Goal: Task Accomplishment & Management: Use online tool/utility

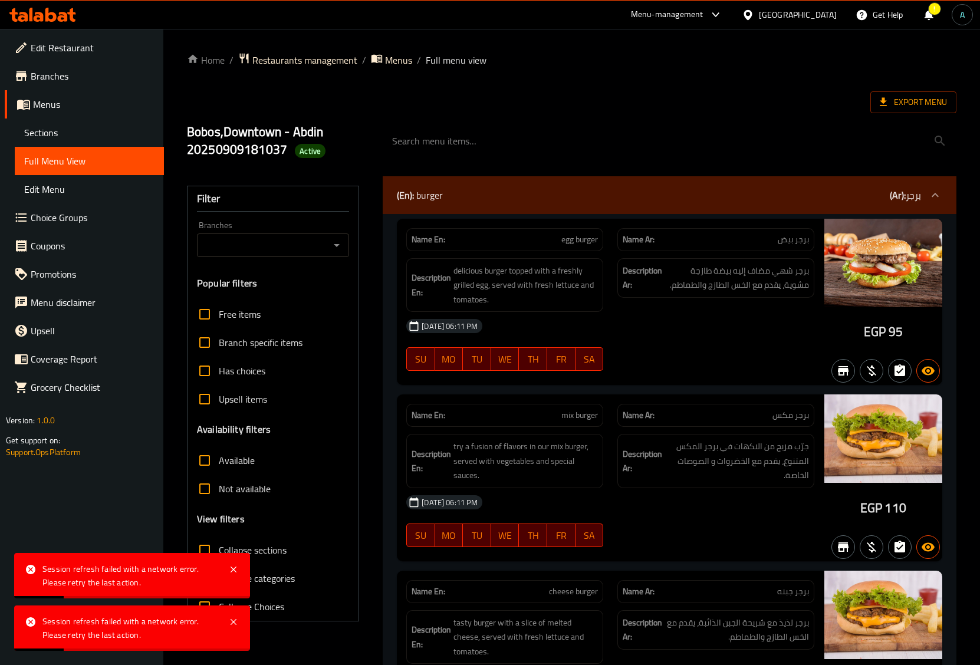
scroll to position [6384, 0]
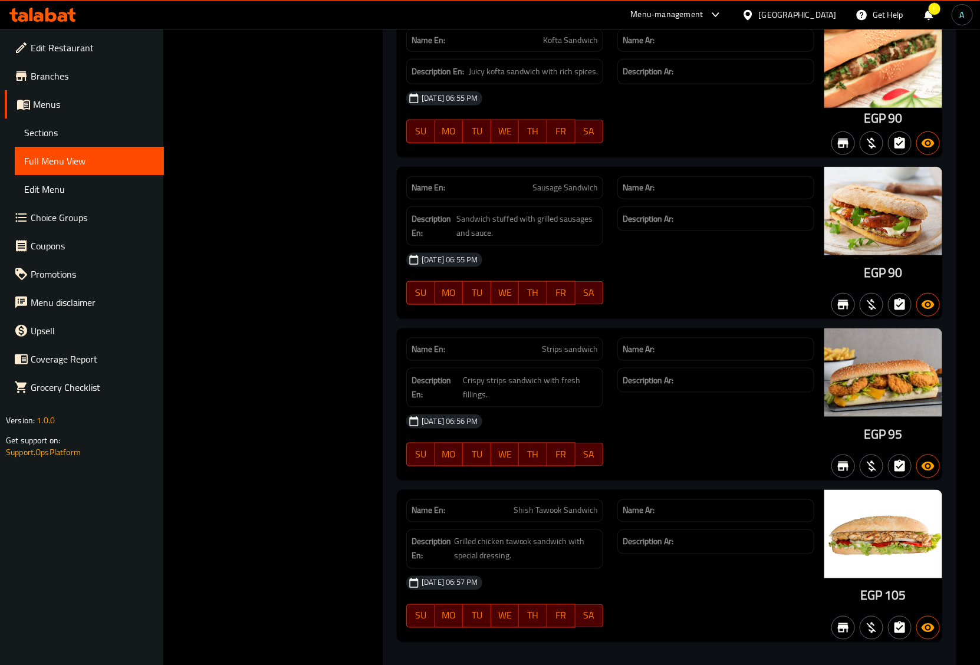
click at [21, 11] on icon at bounding box center [42, 15] width 67 height 14
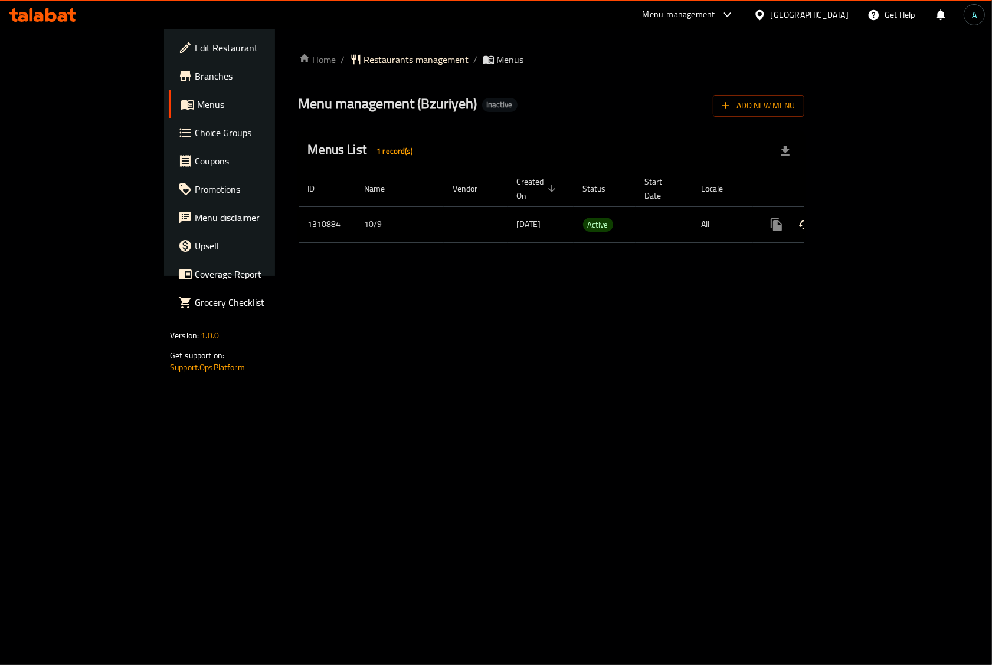
click at [868, 218] on icon "enhanced table" at bounding box center [861, 225] width 14 height 14
click at [875, 211] on link "enhanced table" at bounding box center [861, 225] width 28 height 28
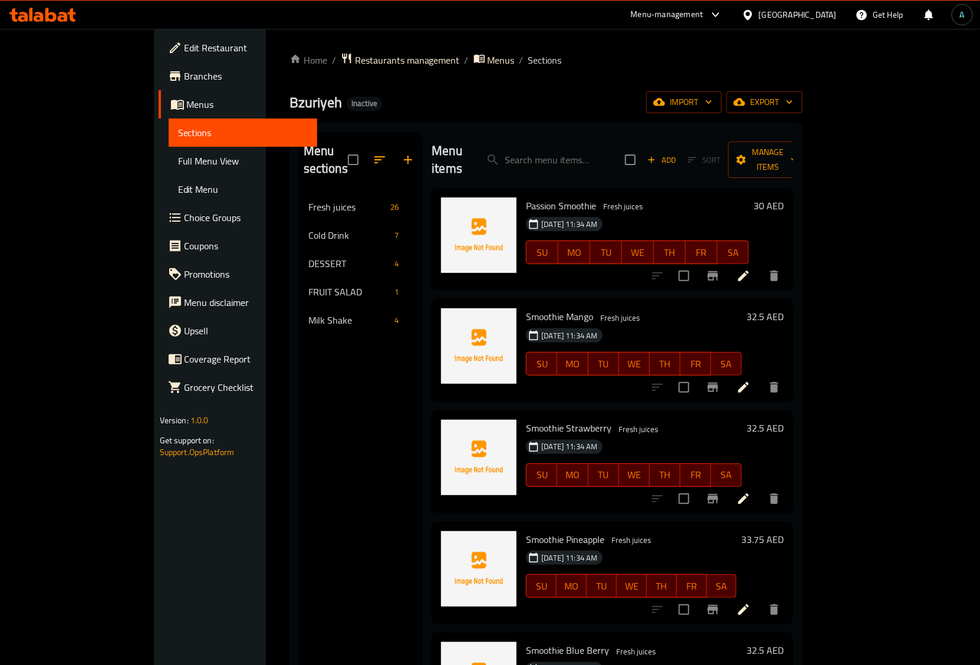
click at [528, 45] on div "Home / Restaurants management / Menus / Sections Bzuriyeh Inactive import expor…" at bounding box center [546, 430] width 561 height 802
click at [178, 164] on span "Full Menu View" at bounding box center [243, 161] width 130 height 14
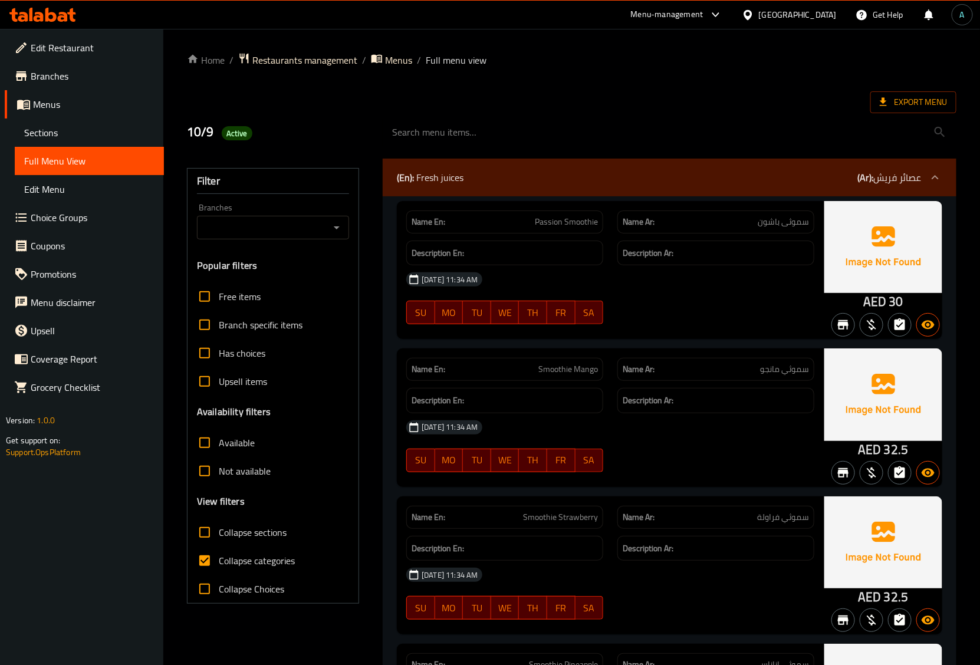
click at [279, 555] on span "Collapse categories" at bounding box center [257, 561] width 76 height 14
click at [219, 555] on input "Collapse categories" at bounding box center [205, 561] width 28 height 28
checkbox input "false"
drag, startPoint x: 867, startPoint y: 307, endPoint x: 883, endPoint y: 307, distance: 15.9
click at [883, 307] on span "AED" at bounding box center [875, 301] width 23 height 23
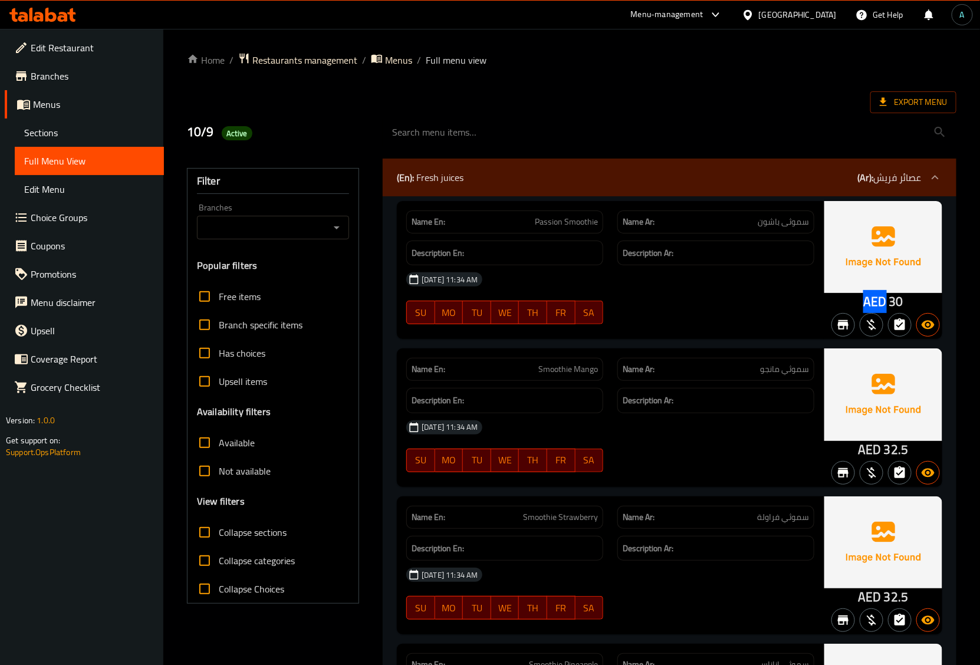
copy span "AED"
click at [721, 330] on div at bounding box center [716, 324] width 211 height 14
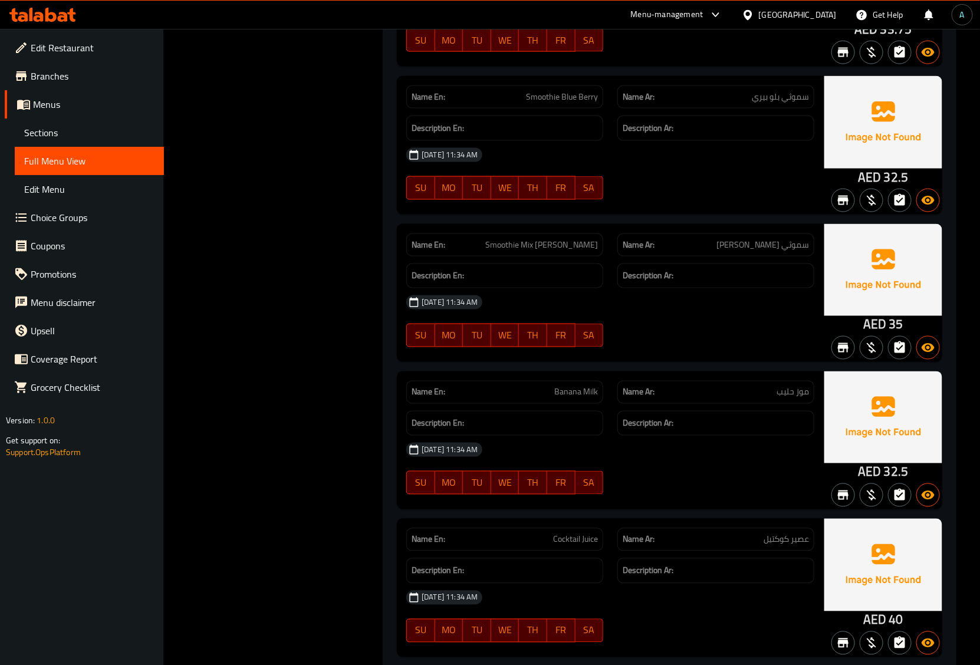
scroll to position [737, 0]
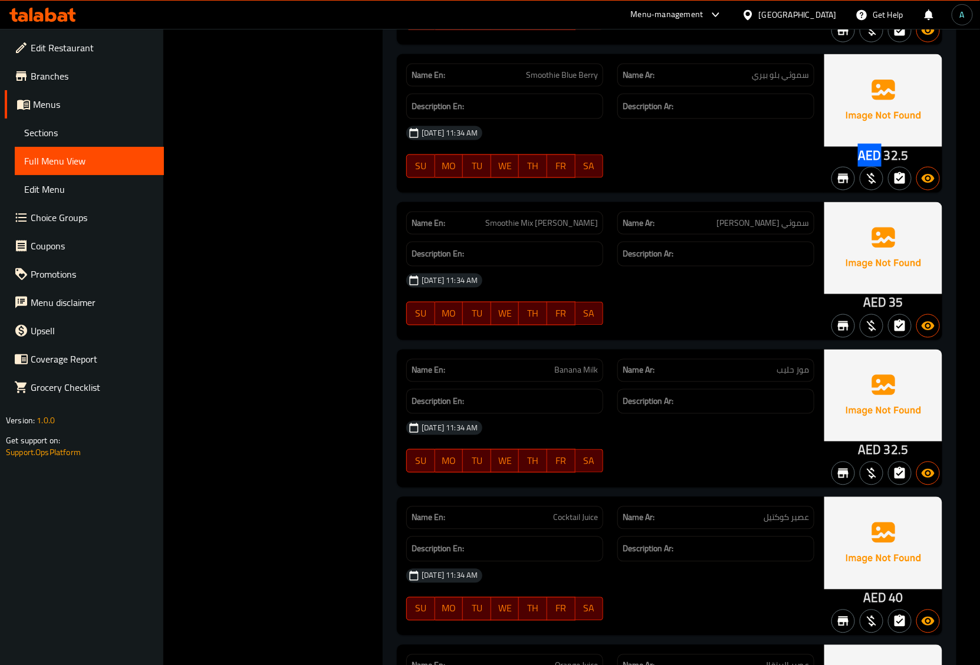
drag, startPoint x: 862, startPoint y: 158, endPoint x: 880, endPoint y: 157, distance: 17.7
click at [880, 157] on div "AED 32.5" at bounding box center [884, 123] width 118 height 138
copy span "AED"
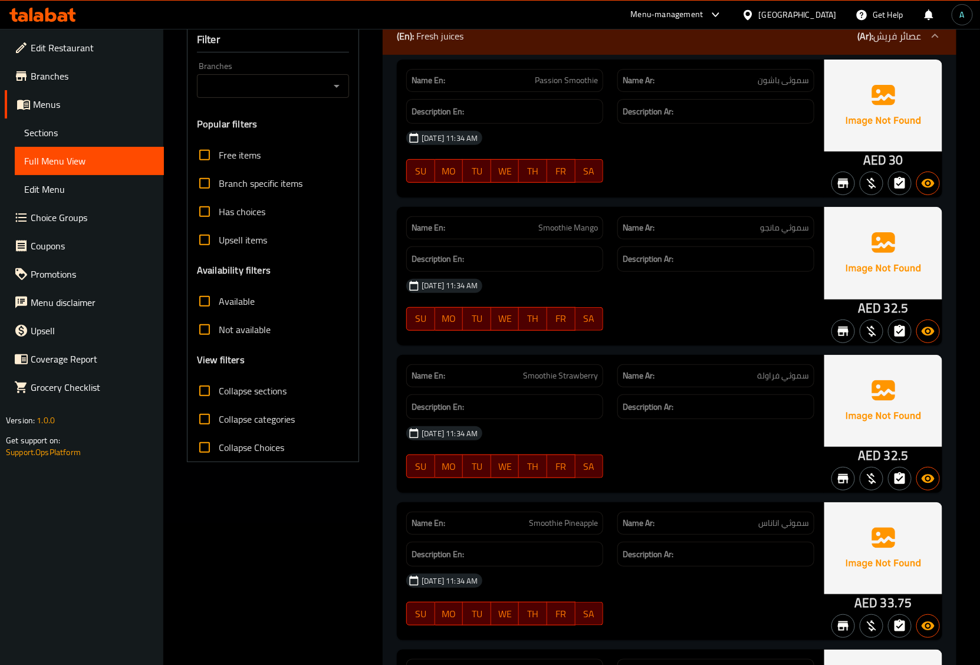
scroll to position [0, 0]
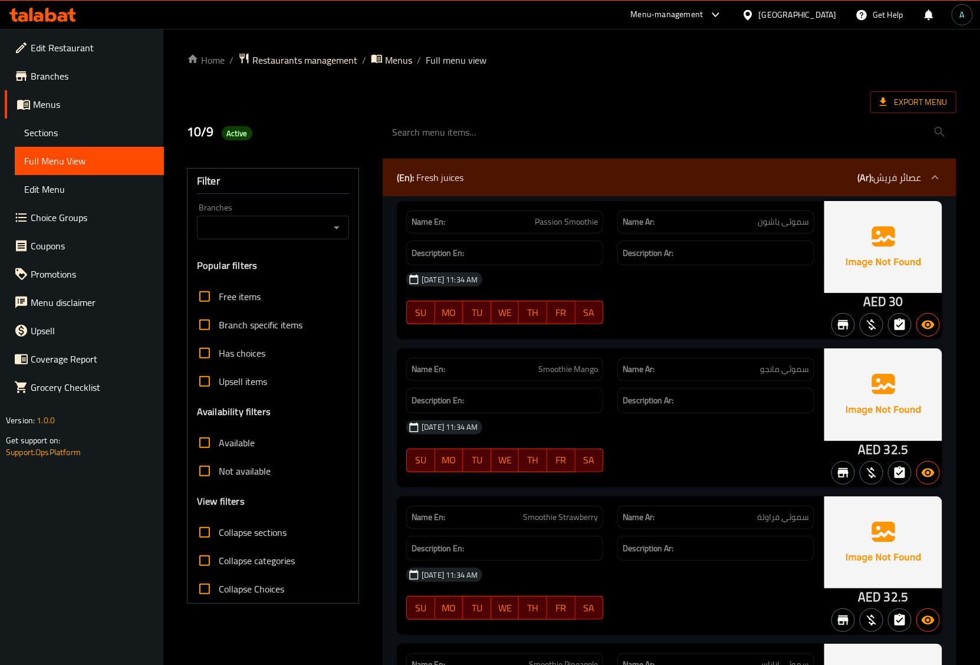
click at [231, 133] on span "Active" at bounding box center [237, 133] width 31 height 11
copy span "Active"
click at [319, 145] on div "10/9 Active" at bounding box center [278, 132] width 196 height 53
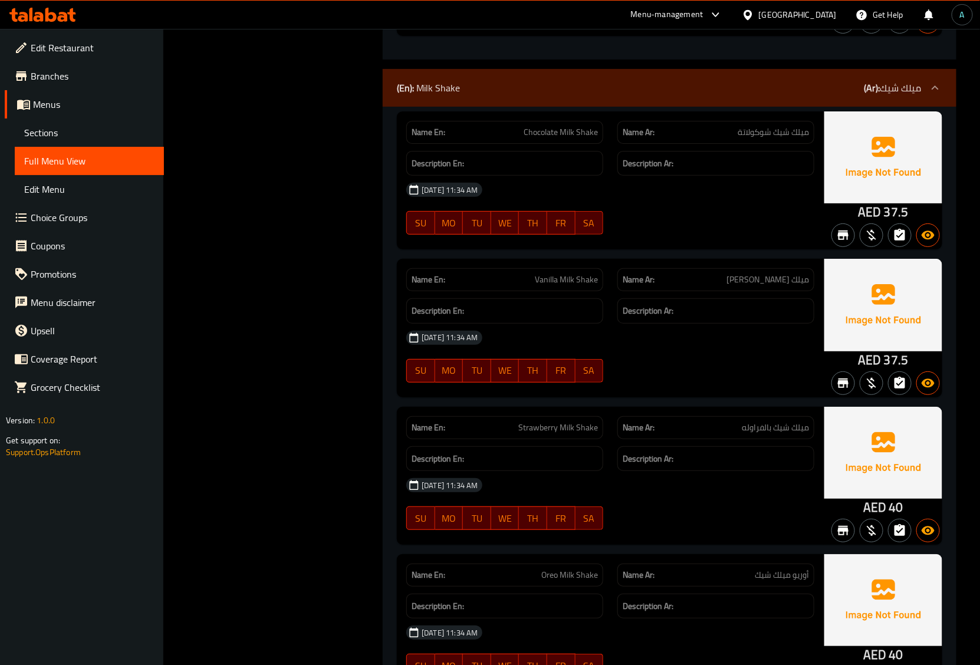
scroll to position [6041, 0]
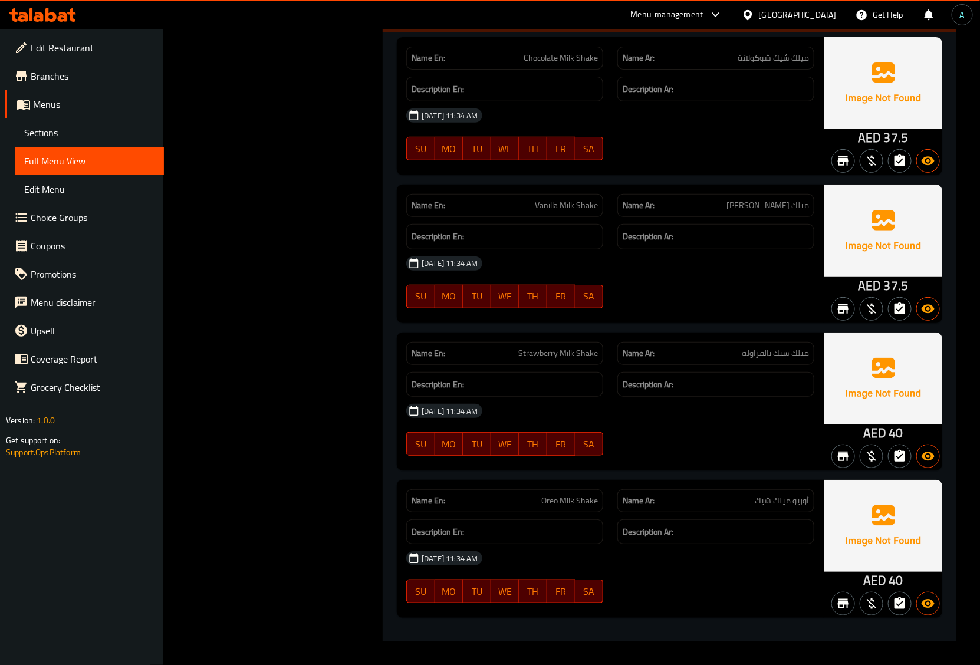
click at [753, 432] on div "[DATE] 11:34 AM SU MO TU WE TH FR SA" at bounding box center [610, 430] width 422 height 66
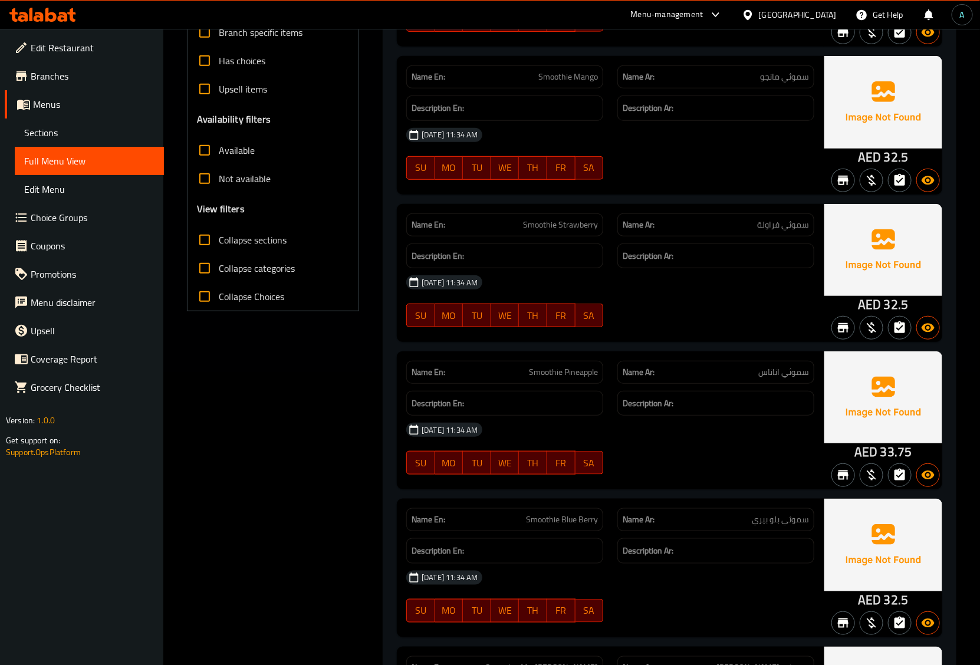
scroll to position [0, 0]
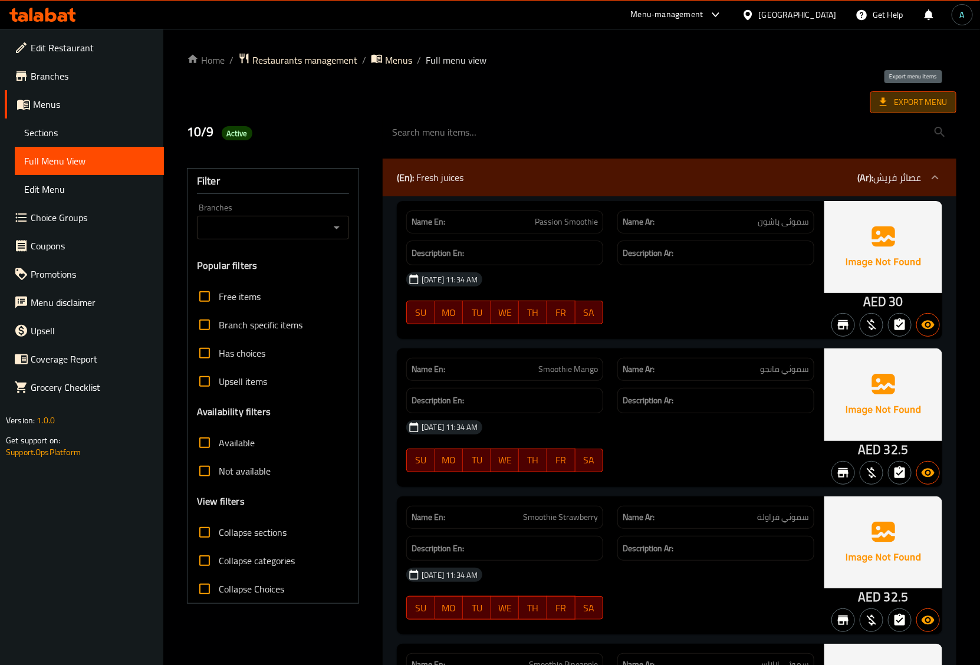
click at [891, 99] on span "Export Menu" at bounding box center [913, 102] width 67 height 15
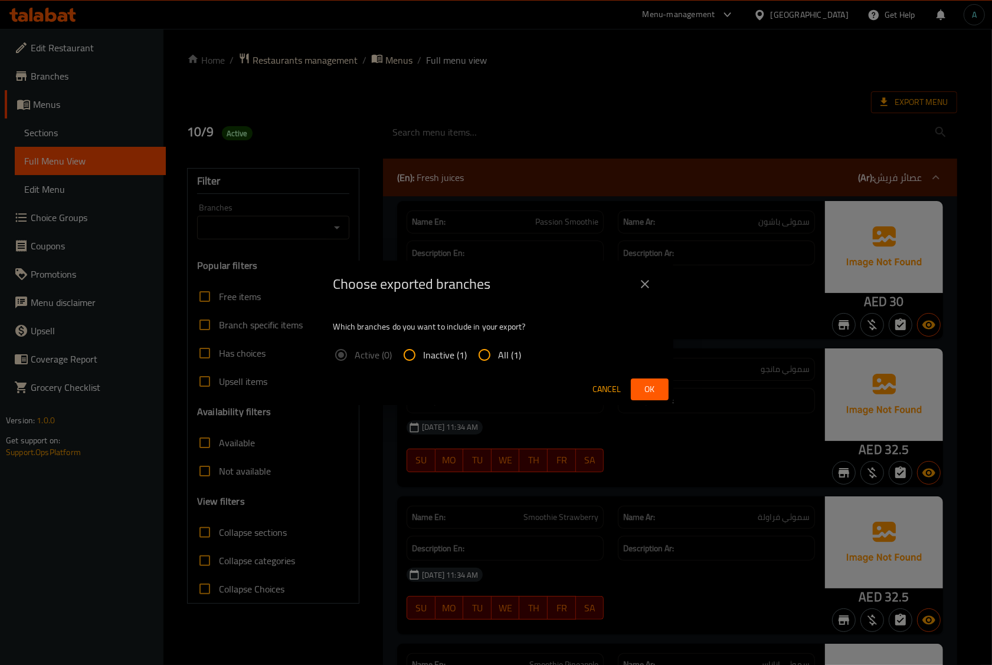
click at [503, 352] on span "All (1)" at bounding box center [509, 355] width 23 height 14
click at [498, 352] on input "All (1)" at bounding box center [484, 355] width 28 height 28
radio input "true"
drag, startPoint x: 651, startPoint y: 391, endPoint x: 609, endPoint y: 391, distance: 41.9
click at [652, 391] on span "Ok" at bounding box center [649, 389] width 19 height 15
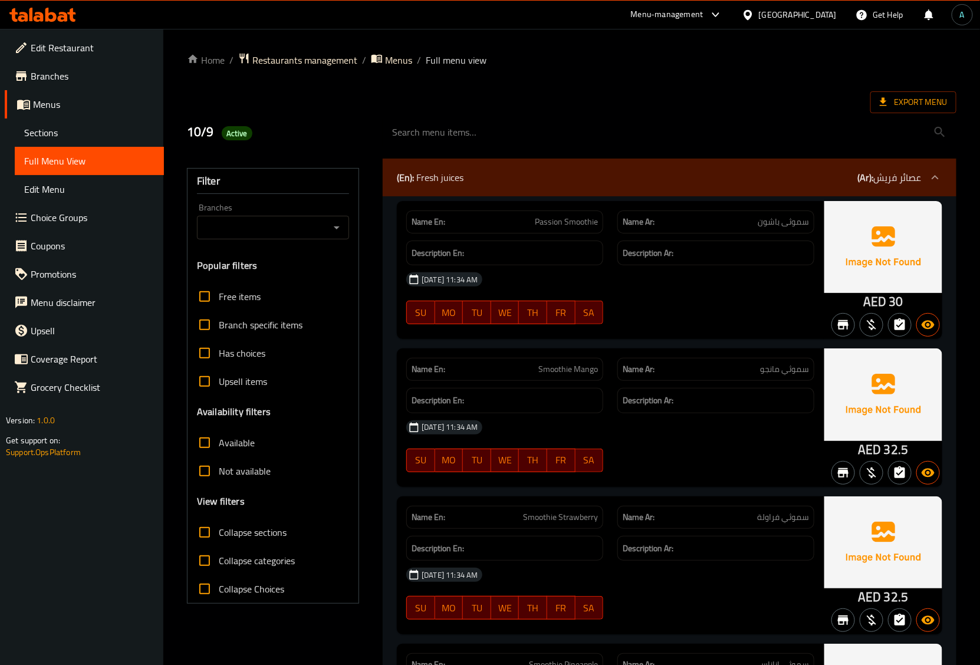
click at [61, 19] on icon at bounding box center [42, 15] width 67 height 14
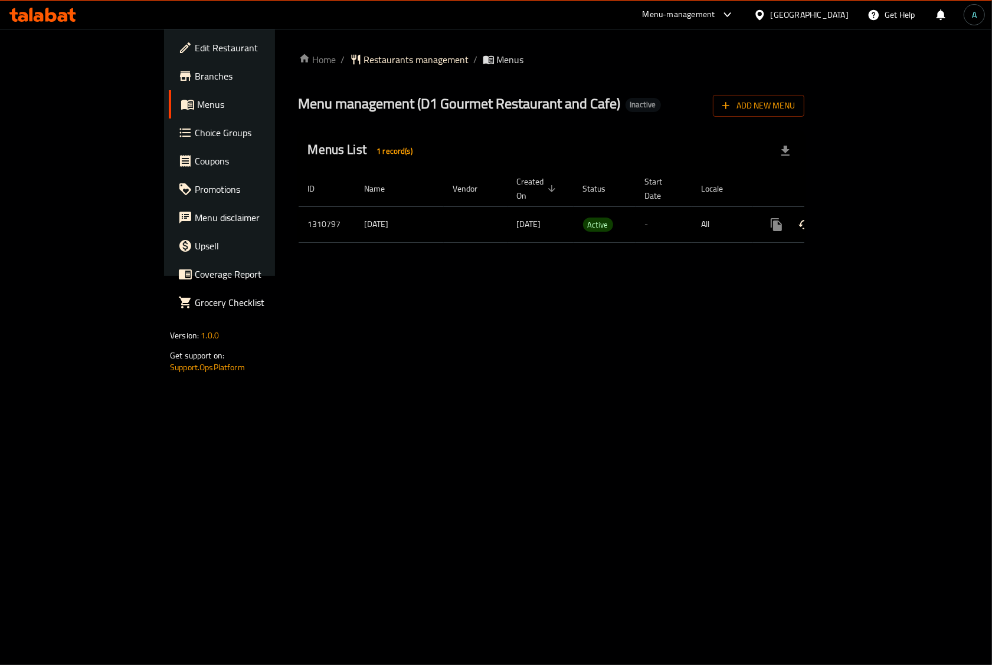
click at [868, 218] on icon "enhanced table" at bounding box center [861, 225] width 14 height 14
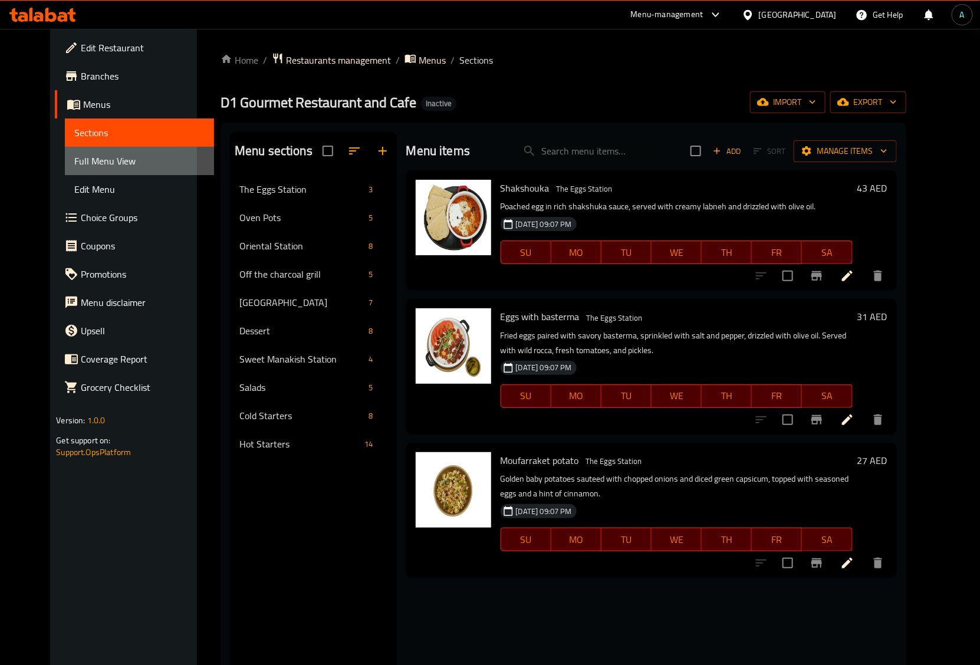
click at [84, 163] on span "Full Menu View" at bounding box center [139, 161] width 130 height 14
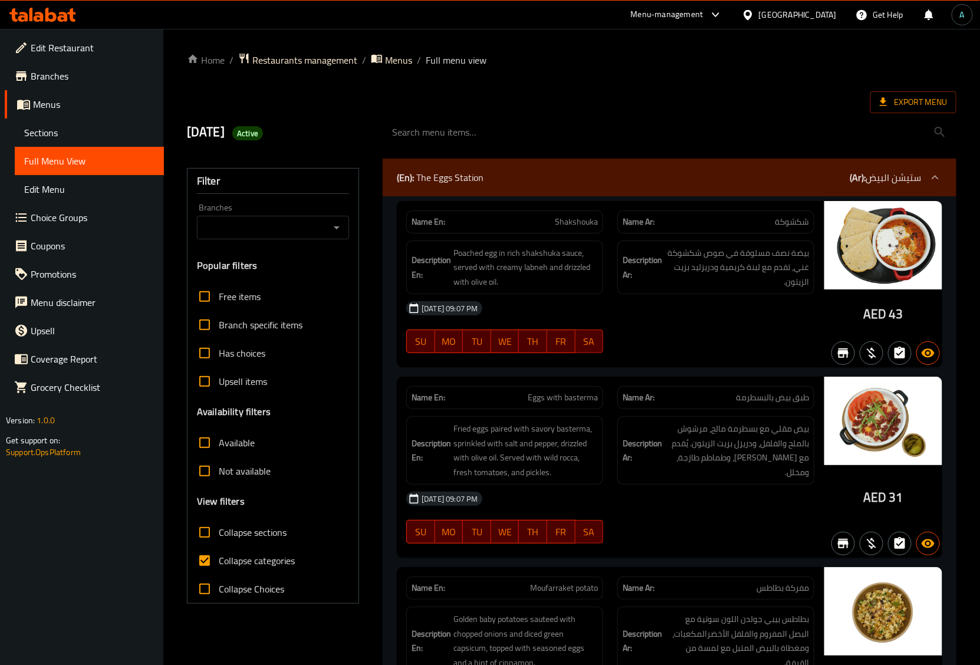
click at [210, 557] on input "Collapse categories" at bounding box center [205, 561] width 28 height 28
checkbox input "false"
drag, startPoint x: 867, startPoint y: 316, endPoint x: 888, endPoint y: 317, distance: 20.7
click at [888, 317] on div "AED 43" at bounding box center [884, 315] width 40 height 18
copy span "AED"
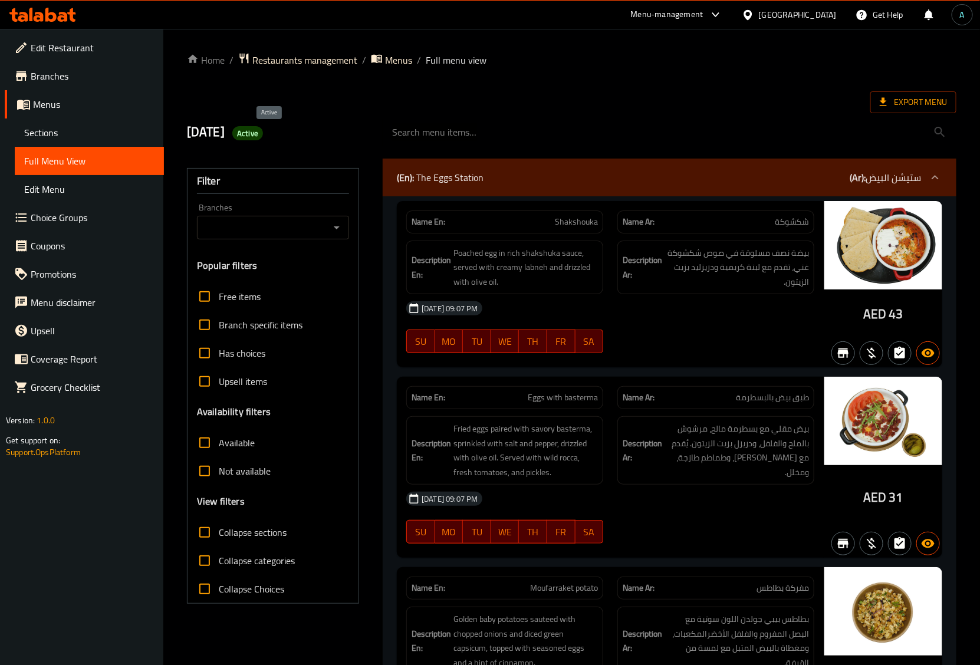
click at [263, 139] on span "Active" at bounding box center [247, 133] width 31 height 11
copy span "Active"
click at [921, 99] on span "Export Menu" at bounding box center [913, 102] width 67 height 15
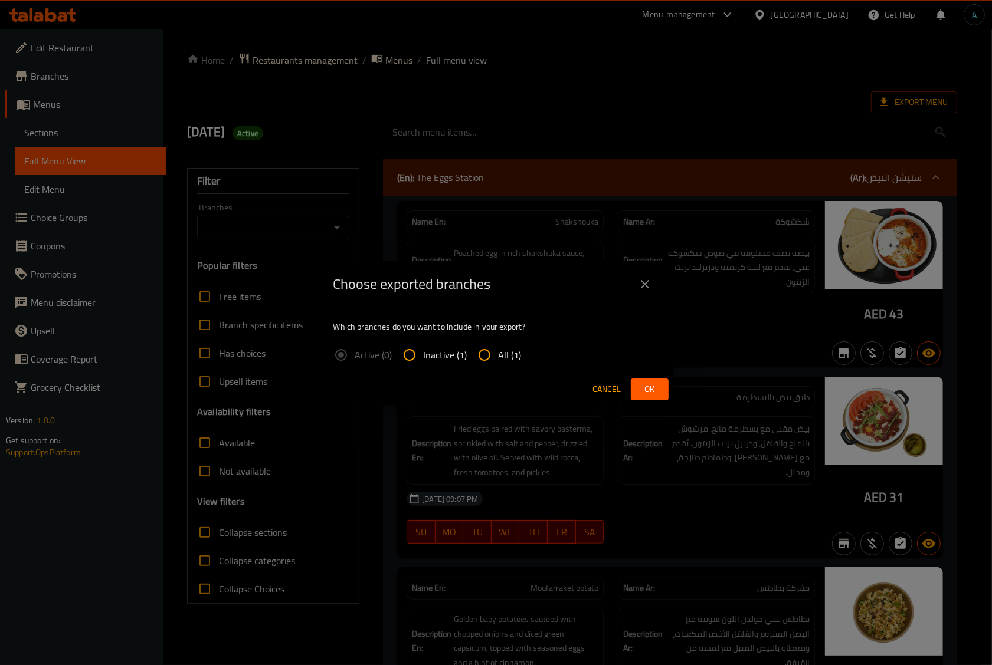
click at [511, 355] on span "All (1)" at bounding box center [509, 355] width 23 height 14
click at [498, 355] on input "All (1)" at bounding box center [484, 355] width 28 height 28
radio input "true"
click at [650, 395] on span "Ok" at bounding box center [649, 389] width 19 height 15
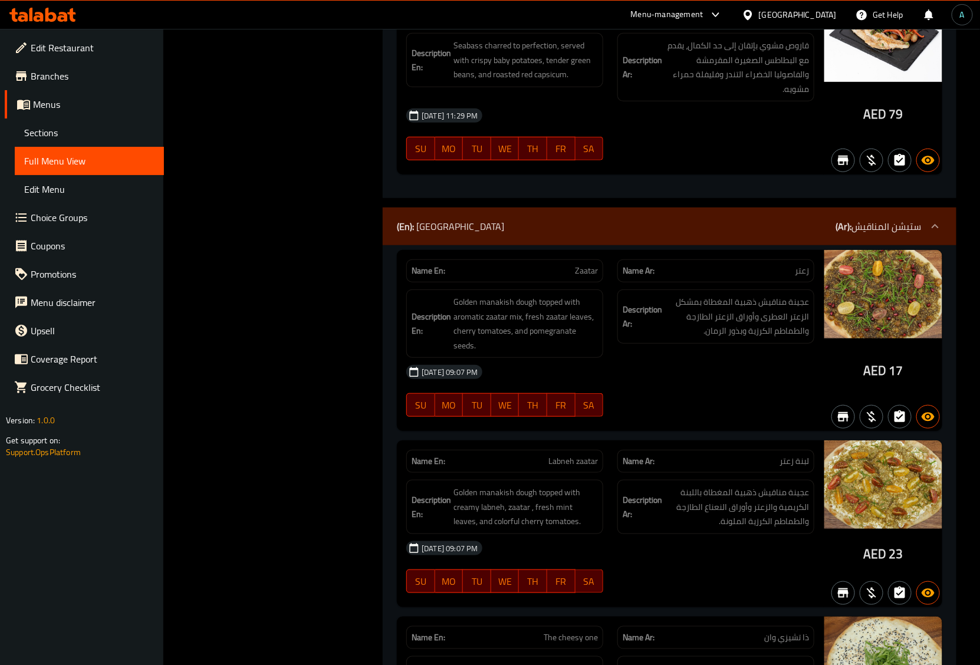
scroll to position [4203, 0]
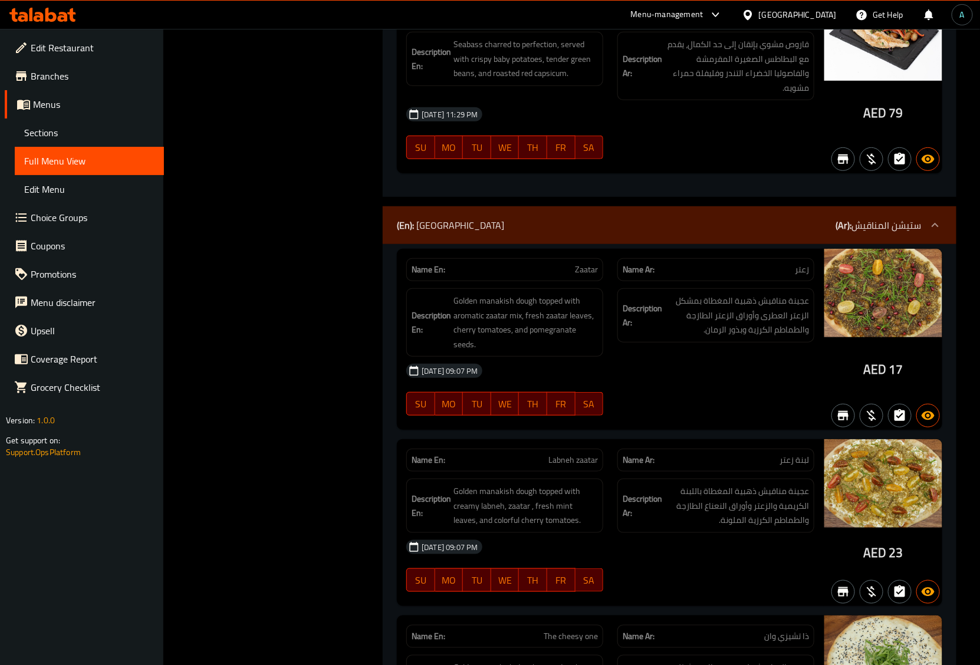
click at [525, 442] on div "Name En: Labneh zaatar" at bounding box center [504, 460] width 211 height 37
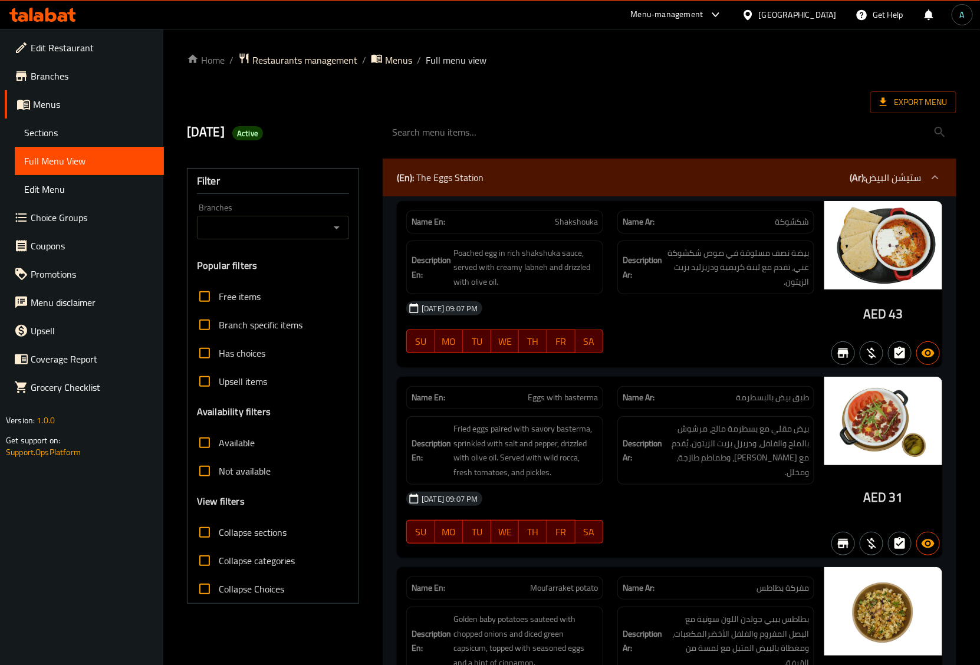
click at [388, 473] on div "Name En: Shakshouka Name Ar: شكشوكة Description En: Poached egg in rich shakshu…" at bounding box center [670, 484] width 574 height 576
click at [385, 481] on div "Name En: Shakshouka Name Ar: شكشوكة Description En: Poached egg in rich shakshu…" at bounding box center [670, 484] width 574 height 576
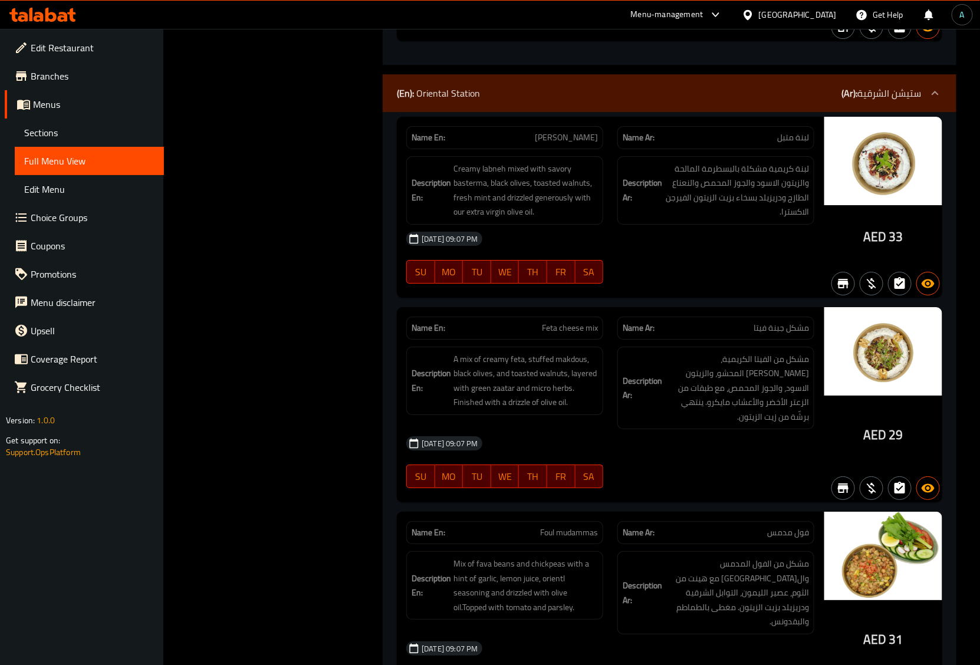
scroll to position [10926, 0]
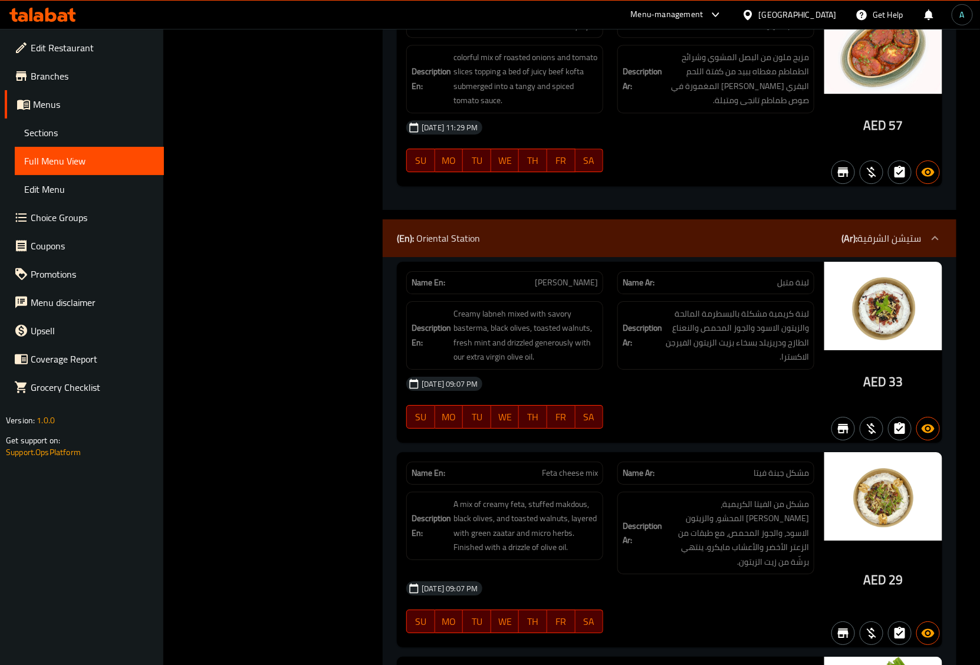
scroll to position [9445, 0]
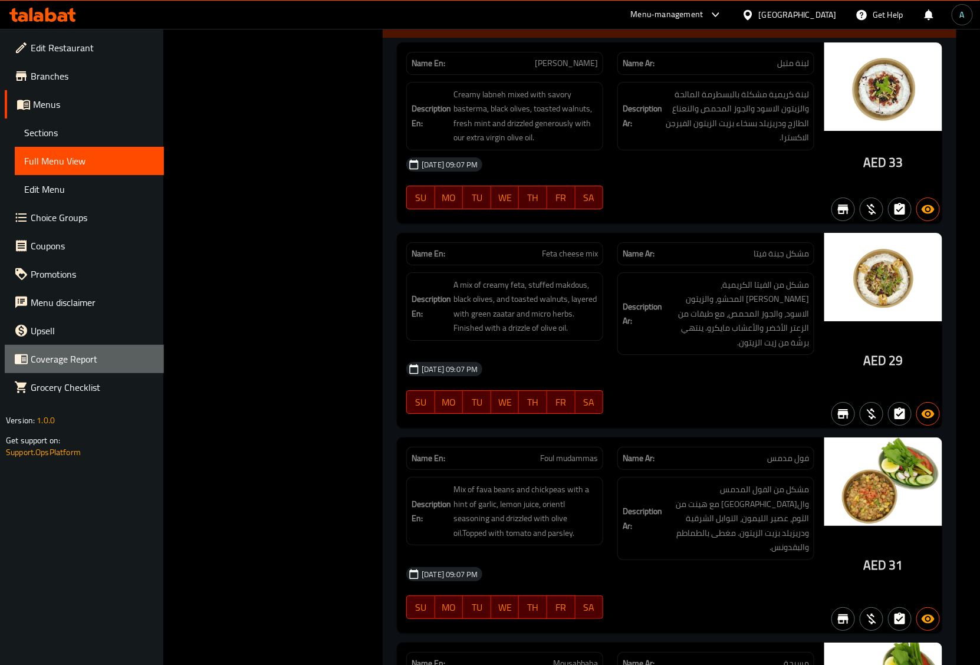
click at [160, 365] on link "Coverage Report" at bounding box center [84, 359] width 159 height 28
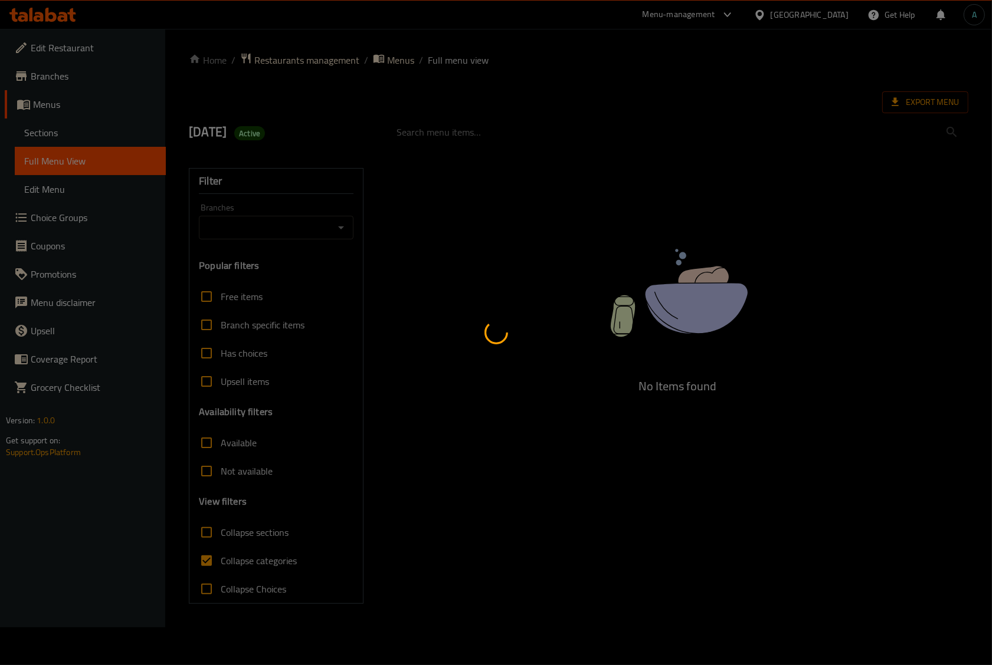
click at [375, 381] on div at bounding box center [496, 332] width 992 height 665
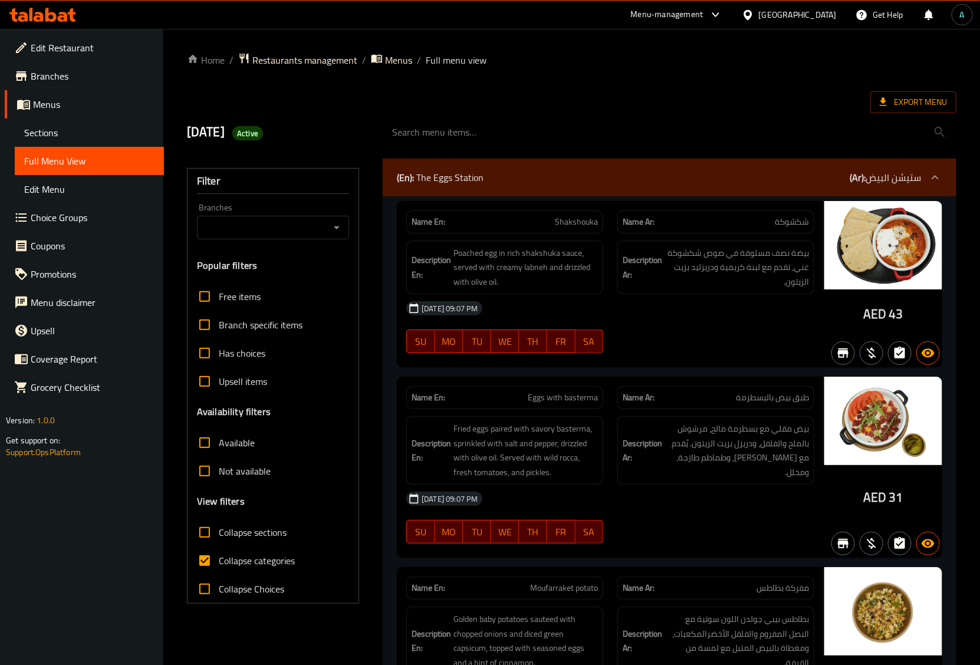
click at [276, 559] on span "Collapse categories" at bounding box center [257, 561] width 76 height 14
click at [219, 559] on input "Collapse categories" at bounding box center [205, 561] width 28 height 28
checkbox input "false"
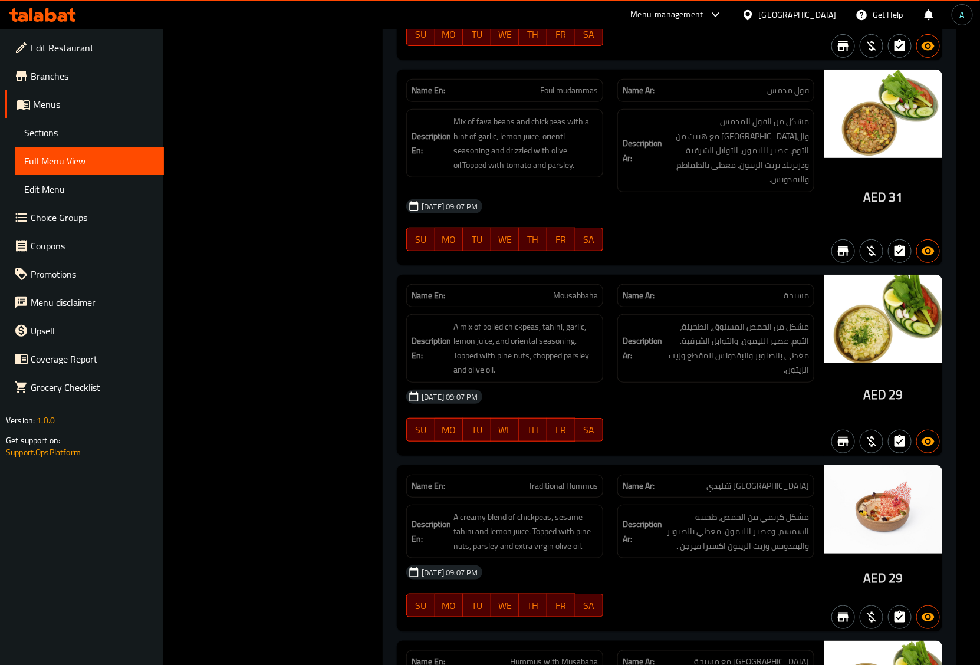
scroll to position [5272, 0]
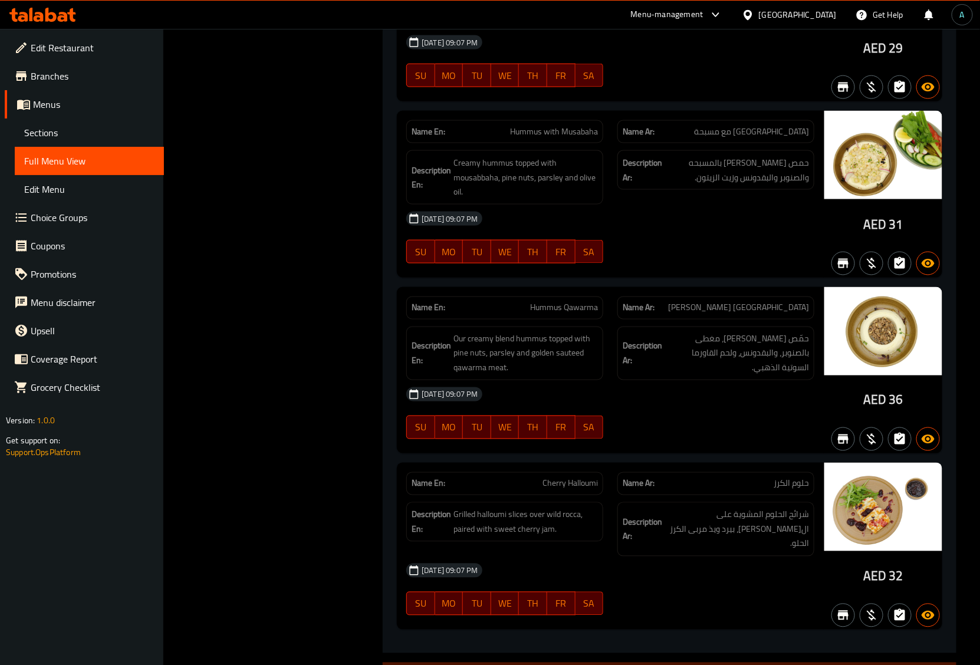
scroll to position [3089, 0]
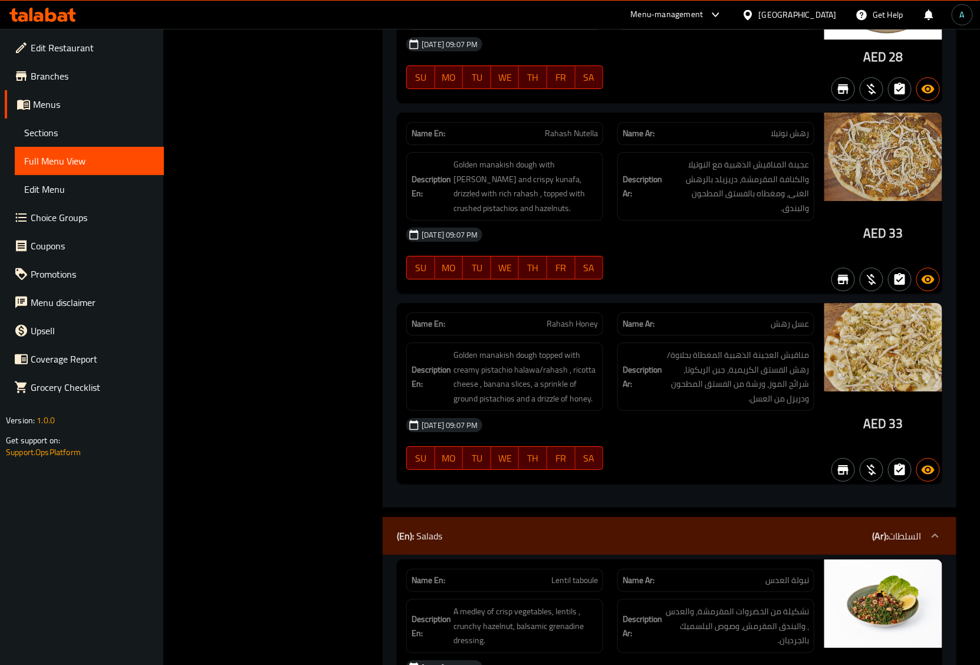
scroll to position [4140, 0]
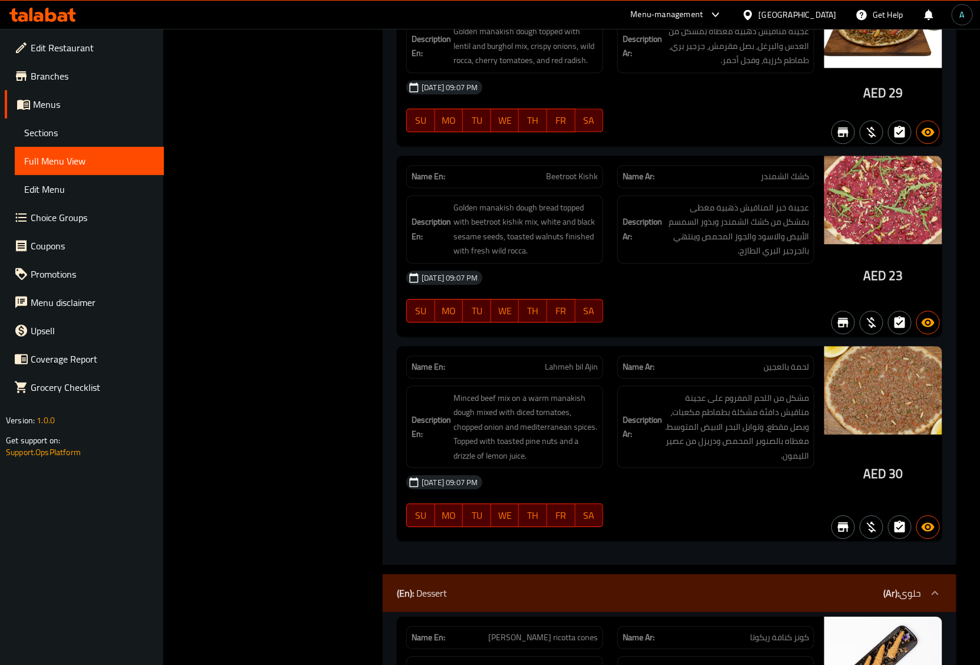
scroll to position [5272, 0]
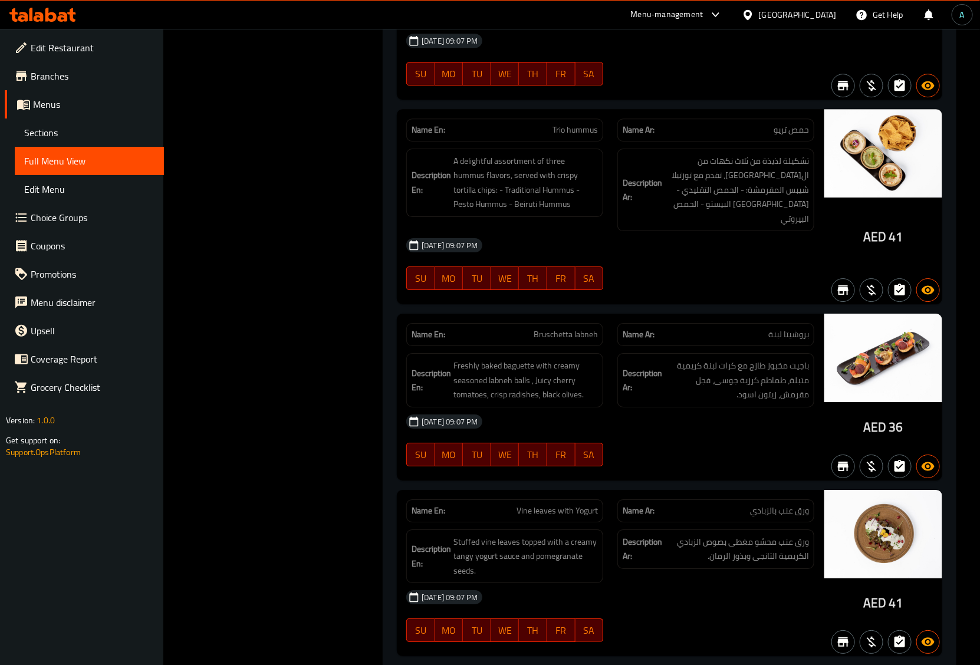
scroll to position [8617, 0]
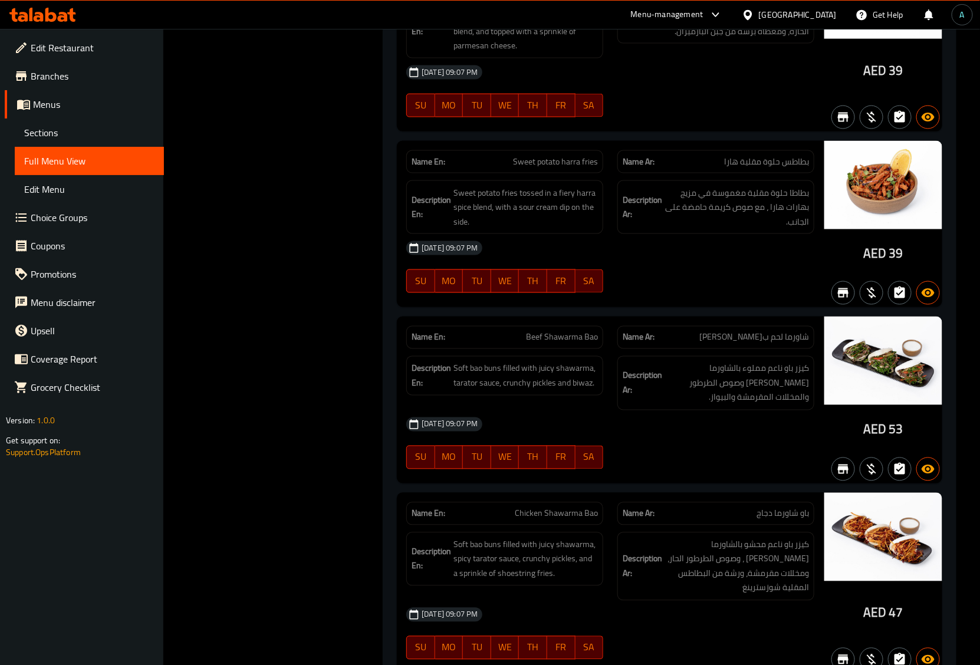
scroll to position [12505, 0]
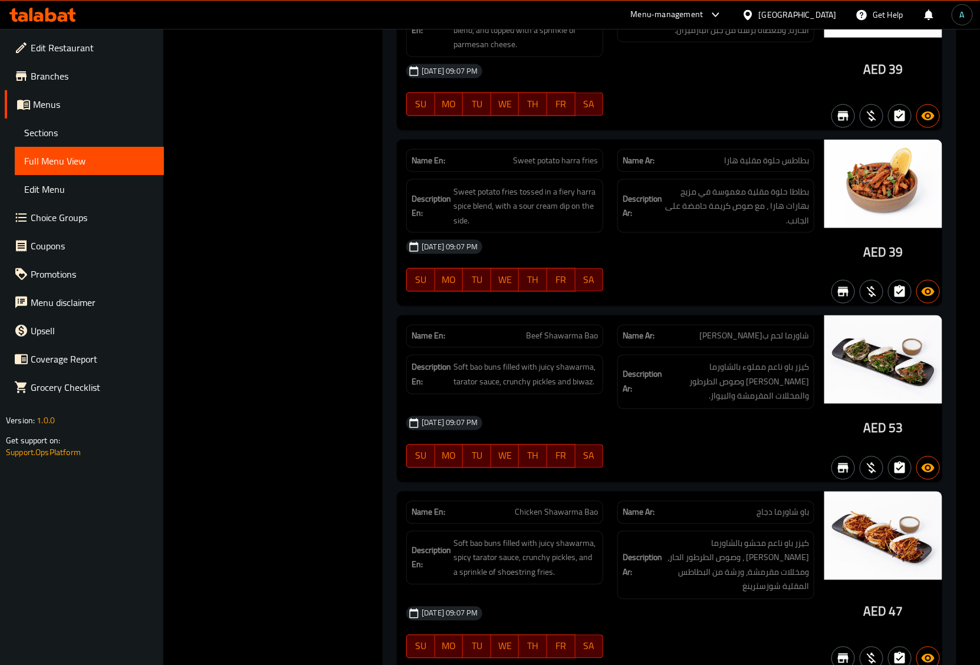
click at [451, 418] on span "09-09-2025 09:07 PM" at bounding box center [449, 423] width 65 height 11
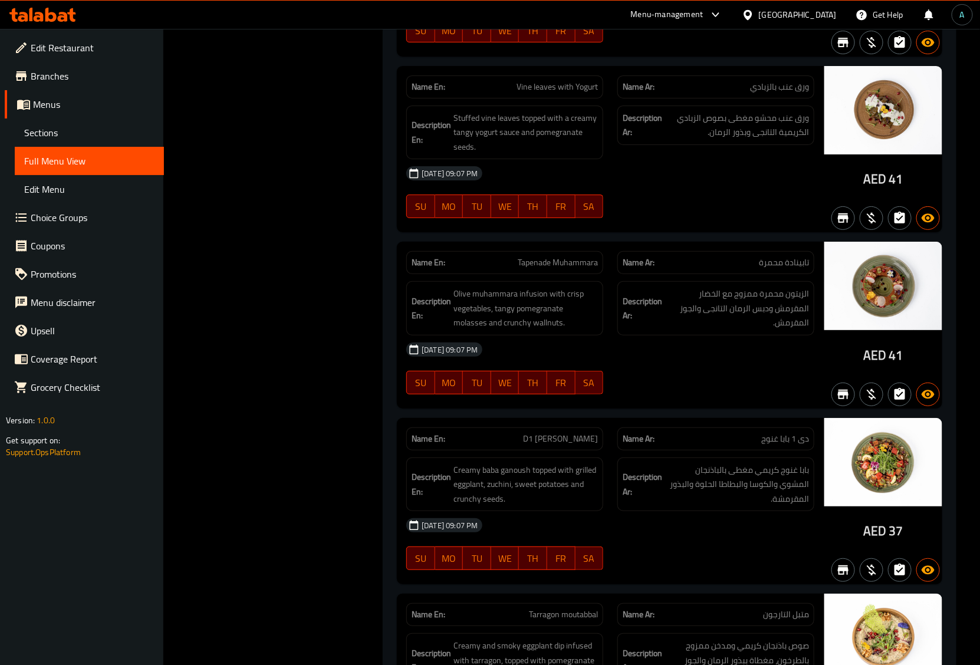
scroll to position [9851, 0]
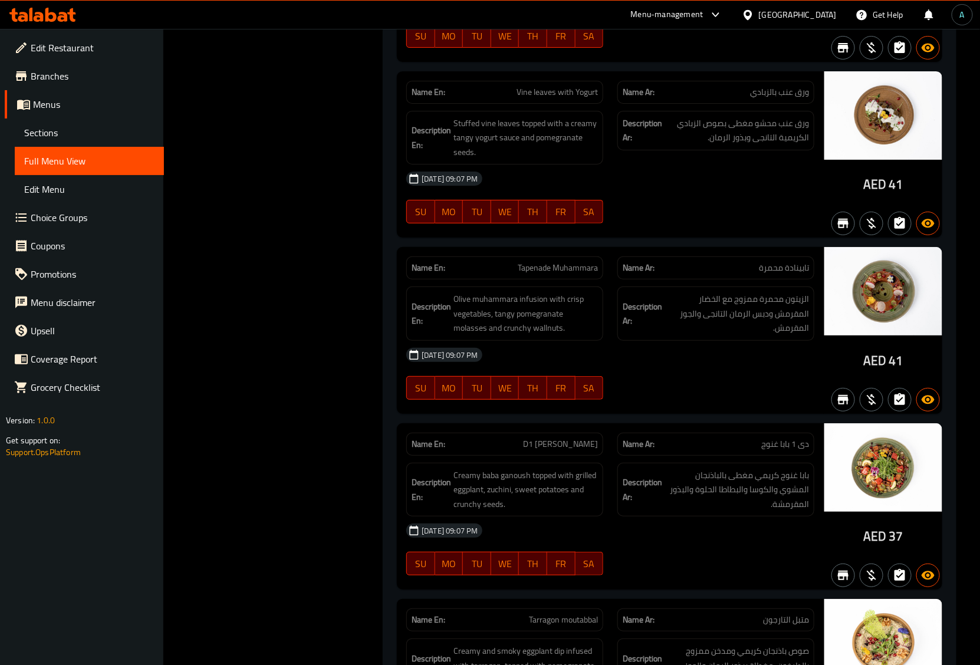
click at [559, 517] on div "09-09-2025 09:07 PM" at bounding box center [610, 531] width 422 height 28
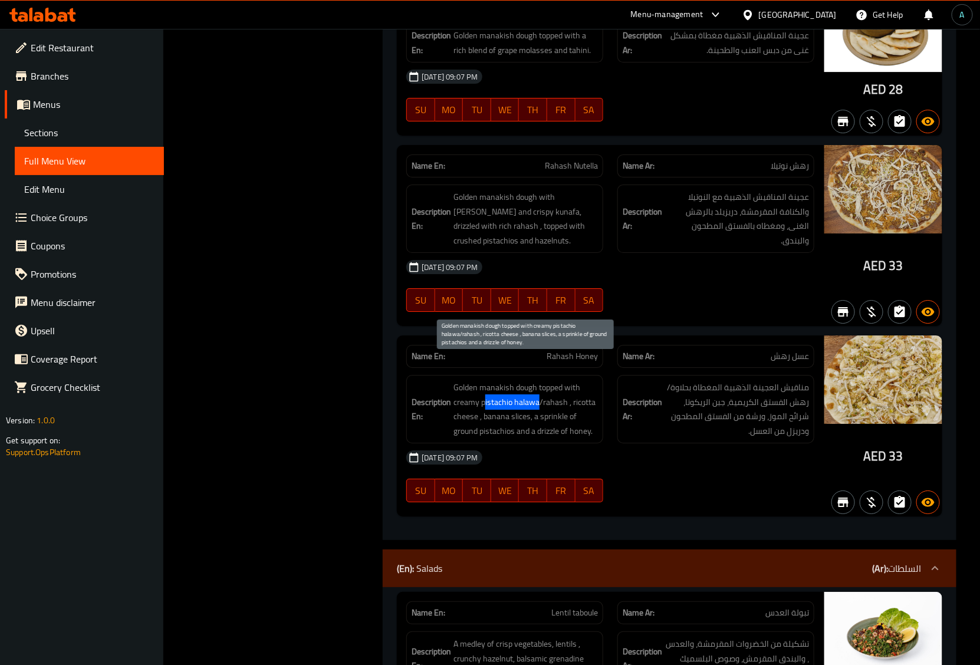
drag, startPoint x: 484, startPoint y: 379, endPoint x: 538, endPoint y: 385, distance: 54.5
click at [538, 385] on span "Golden manakish dough topped with creamy pistachio halawa/rahash , ricotta chee…" at bounding box center [526, 410] width 145 height 58
copy span "istachio halawa"
drag, startPoint x: 478, startPoint y: 381, endPoint x: 614, endPoint y: 238, distance: 197.4
click at [538, 383] on span "Golden manakish dough topped with creamy pistachio halawa/rahash , ricotta chee…" at bounding box center [526, 410] width 145 height 58
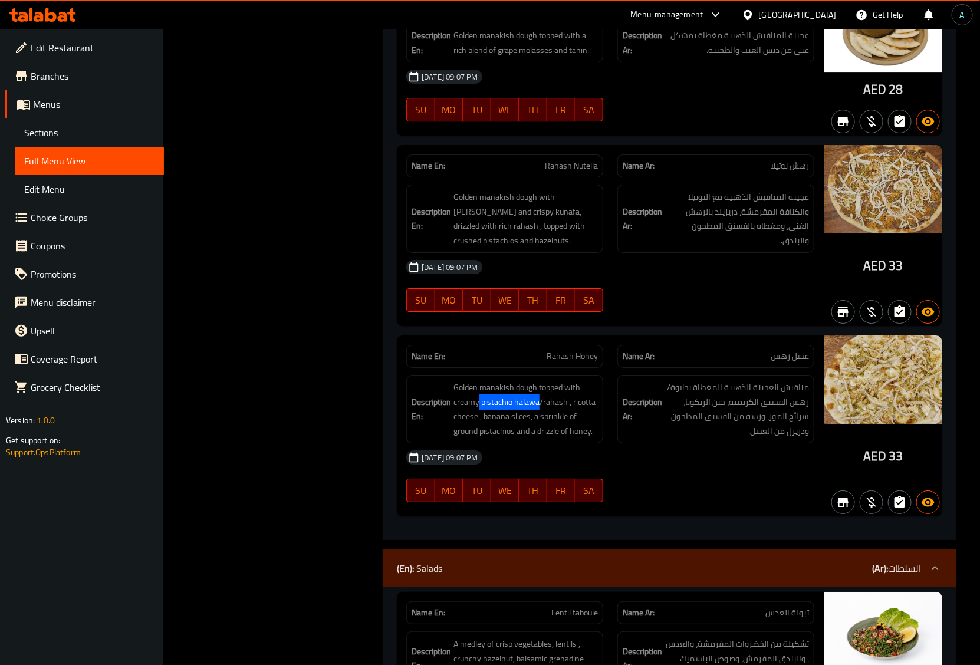
copy span "pistachio halawa"
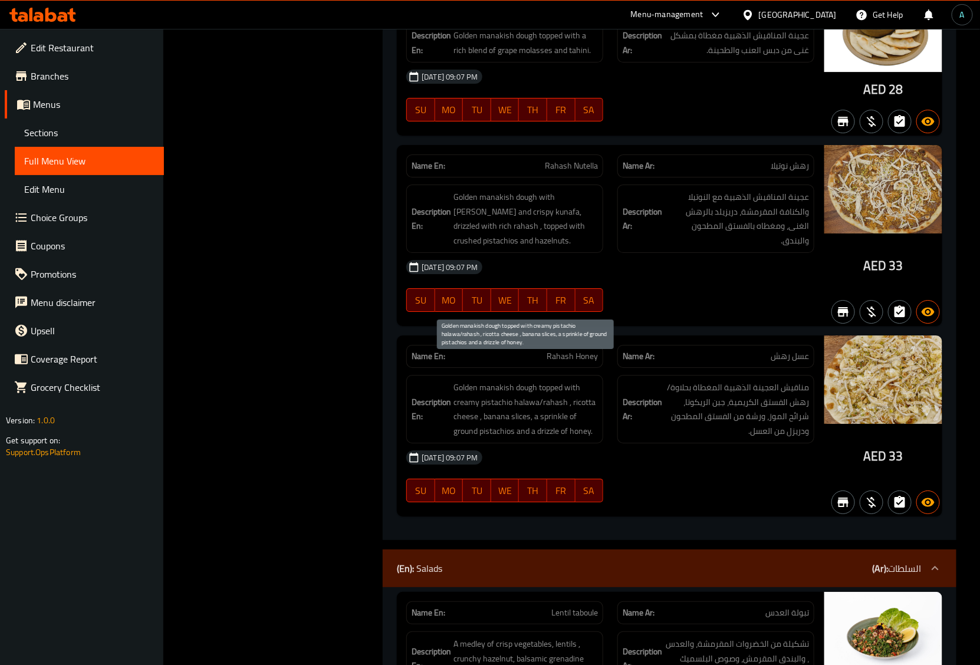
click at [557, 384] on span "Golden manakish dough topped with creamy pistachio halawa/rahash , ricotta chee…" at bounding box center [526, 410] width 145 height 58
copy span "rahash"
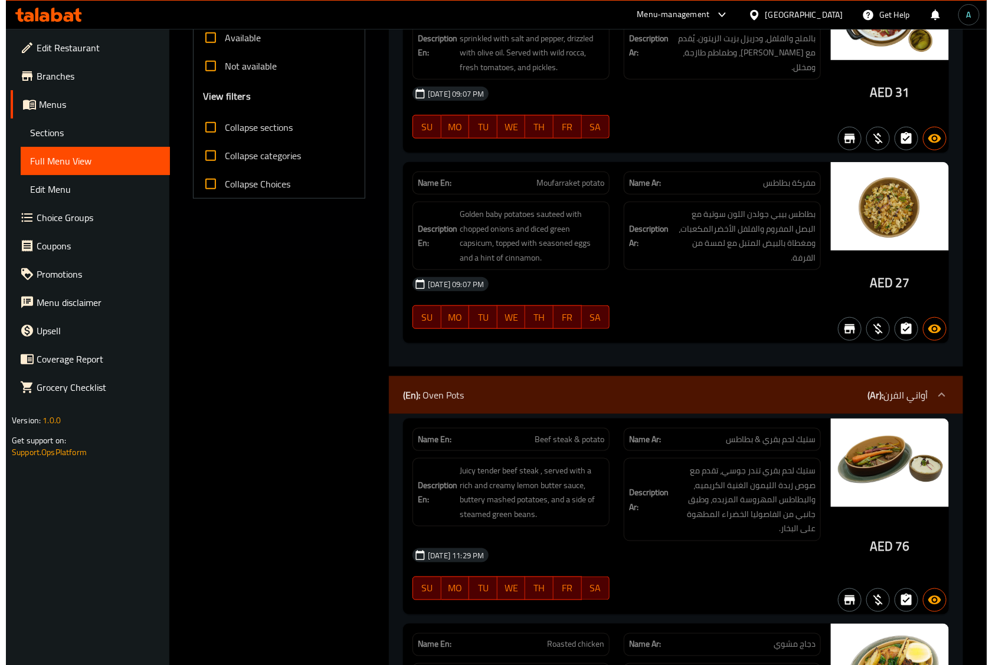
scroll to position [0, 0]
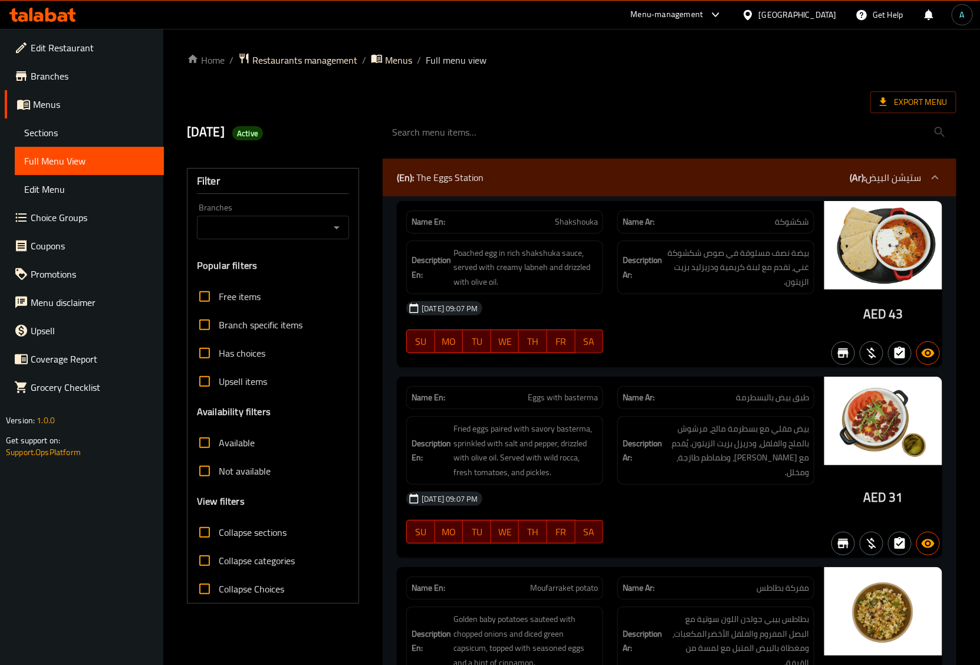
click at [482, 105] on div "Export Menu" at bounding box center [572, 102] width 770 height 22
click at [473, 106] on div "10-9-2025 Active" at bounding box center [572, 132] width 784 height 53
drag, startPoint x: 900, startPoint y: 119, endPoint x: 900, endPoint y: 109, distance: 9.4
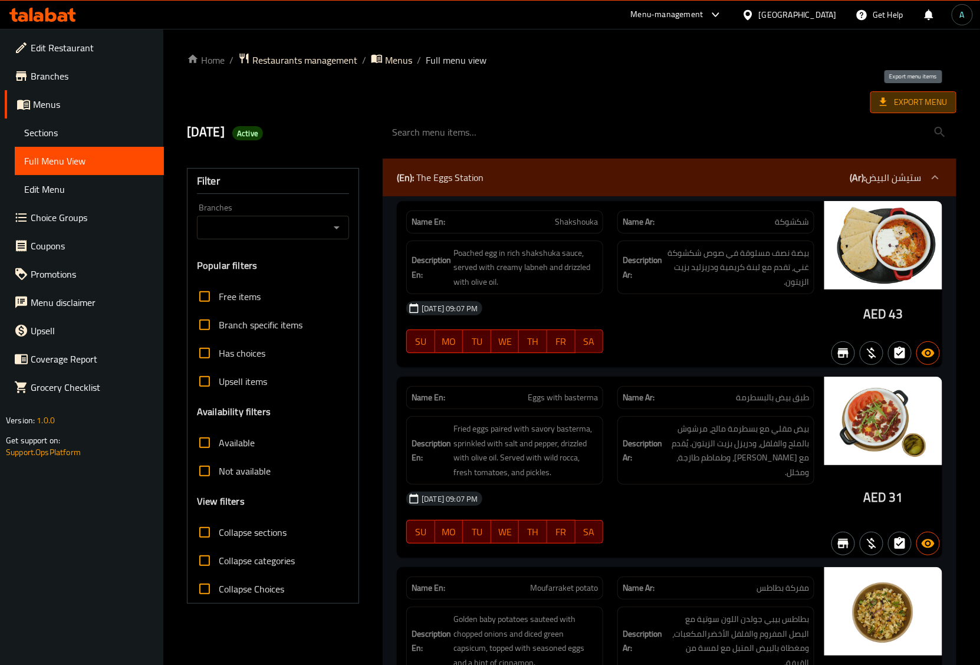
click at [900, 109] on span "Export Menu" at bounding box center [913, 102] width 67 height 15
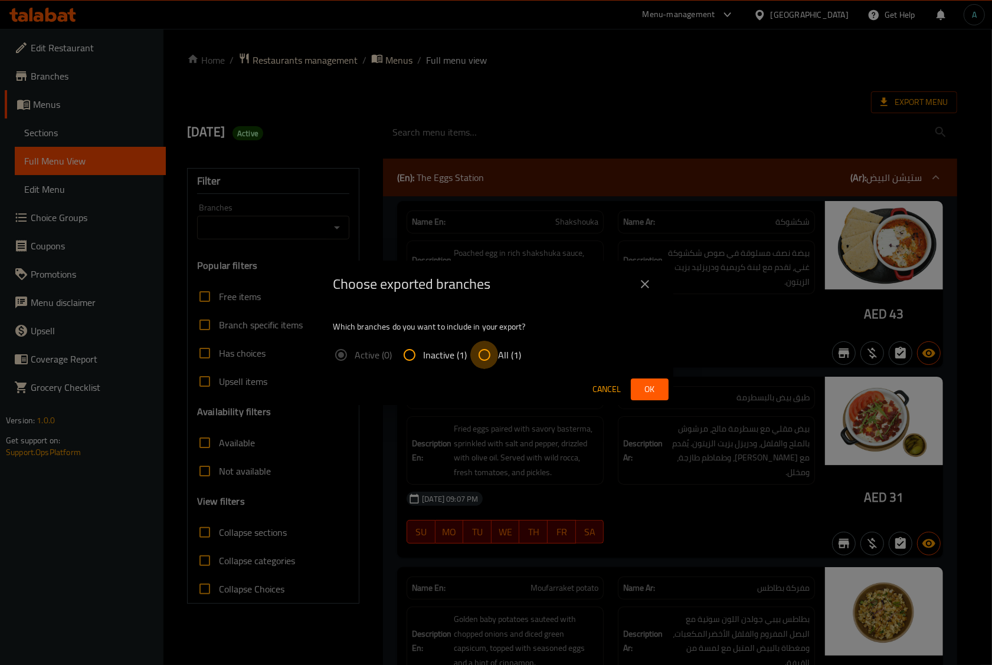
drag, startPoint x: 485, startPoint y: 350, endPoint x: 593, endPoint y: 387, distance: 114.2
click at [486, 350] on input "All (1)" at bounding box center [484, 355] width 28 height 28
radio input "true"
click at [651, 389] on span "Ok" at bounding box center [649, 389] width 19 height 15
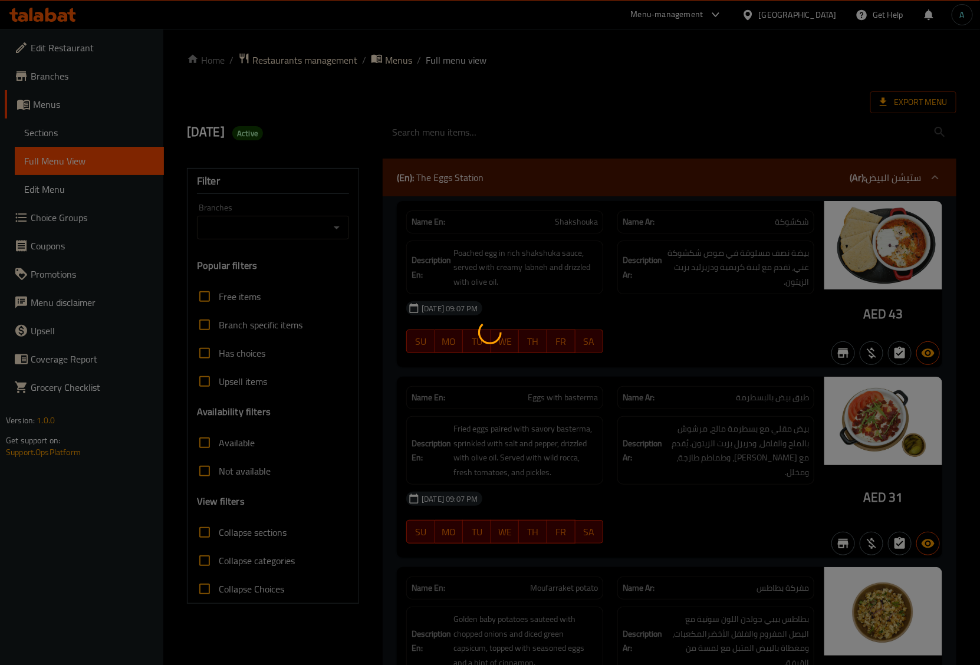
click at [686, 90] on div at bounding box center [490, 332] width 980 height 665
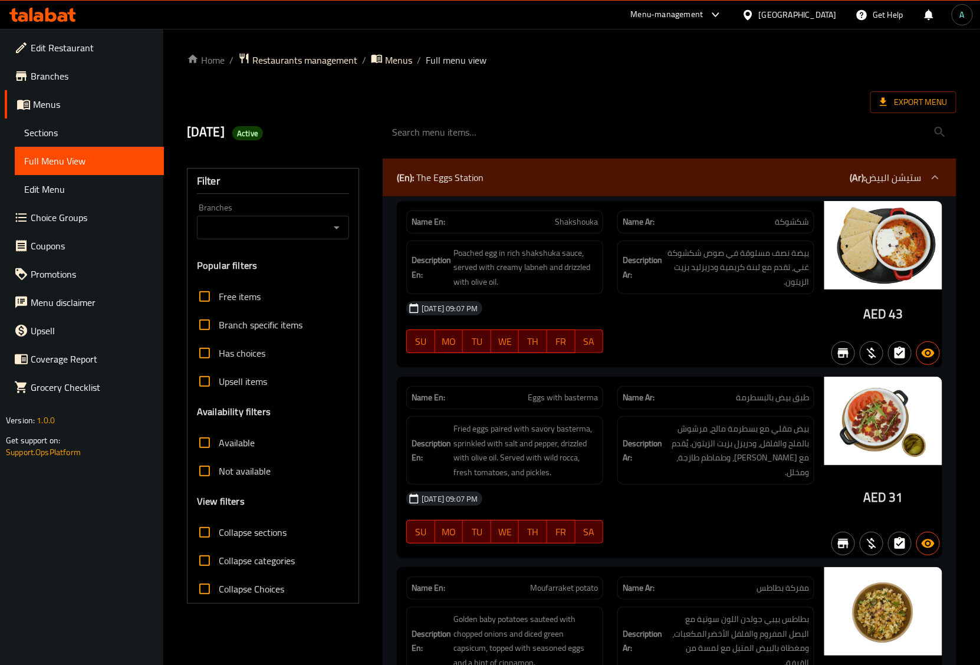
click at [535, 98] on div "Export Menu" at bounding box center [572, 102] width 770 height 22
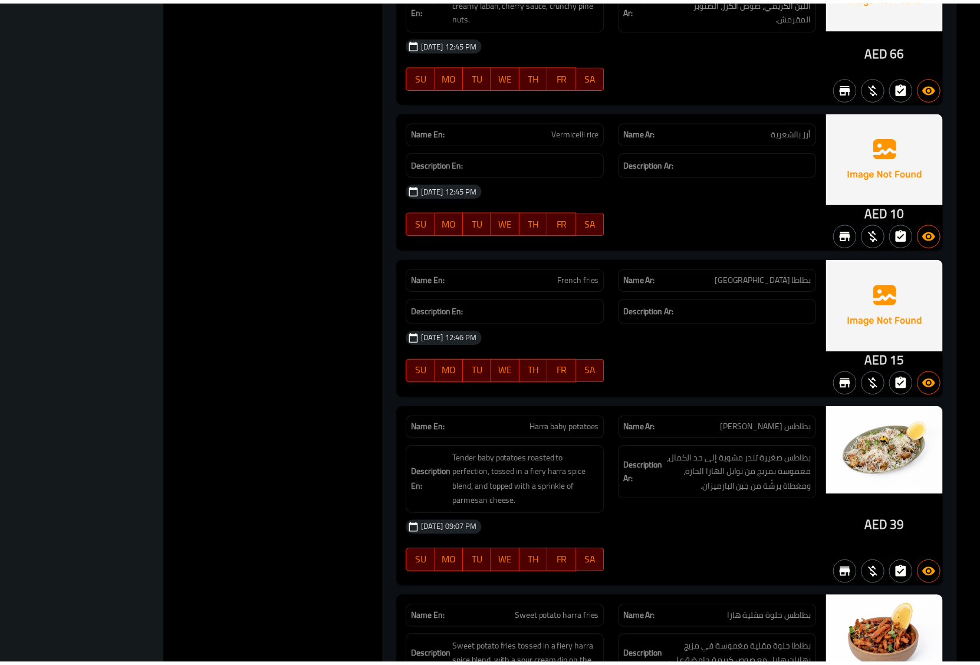
scroll to position [12448, 0]
